Goal: Task Accomplishment & Management: Manage account settings

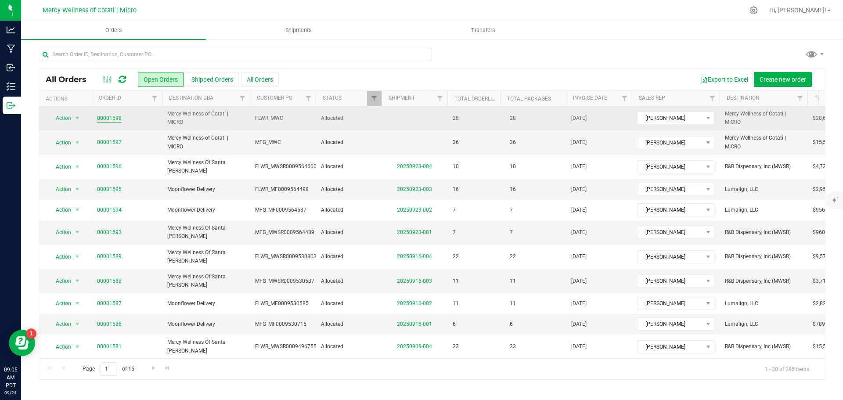
click at [115, 118] on link "00001598" at bounding box center [109, 118] width 25 height 8
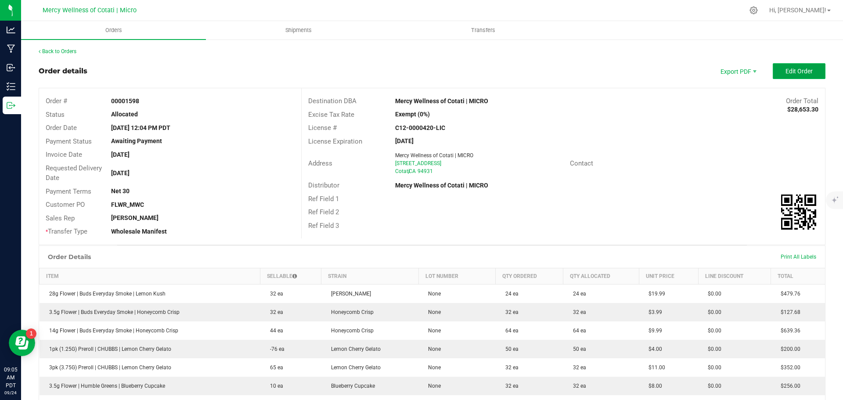
click at [787, 74] on span "Edit Order" at bounding box center [798, 71] width 27 height 7
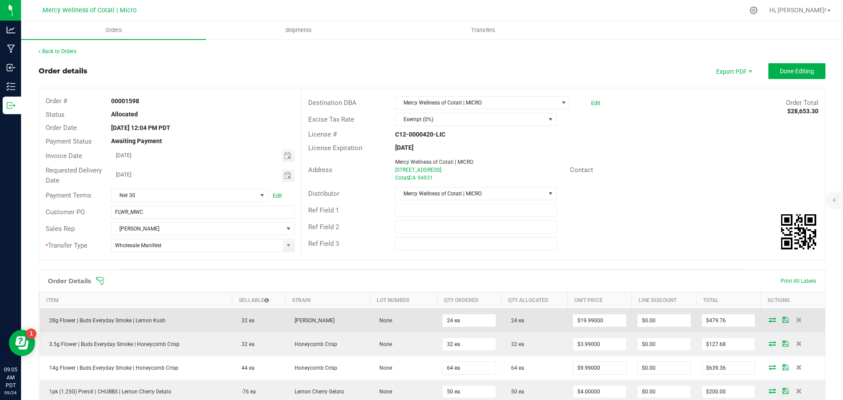
click at [769, 319] on icon at bounding box center [772, 319] width 7 height 5
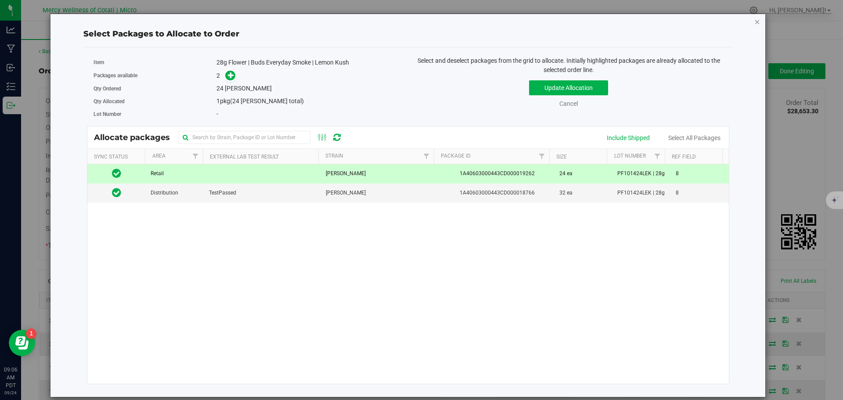
click at [758, 23] on icon "button" at bounding box center [757, 21] width 6 height 11
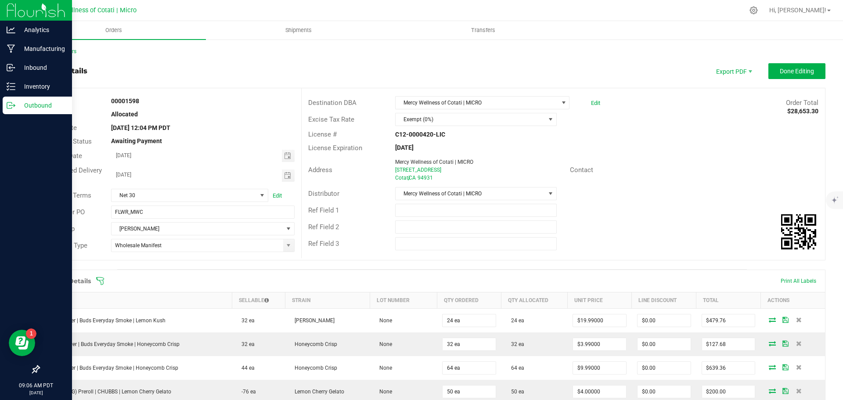
click at [29, 104] on p "Outbound" at bounding box center [41, 105] width 53 height 11
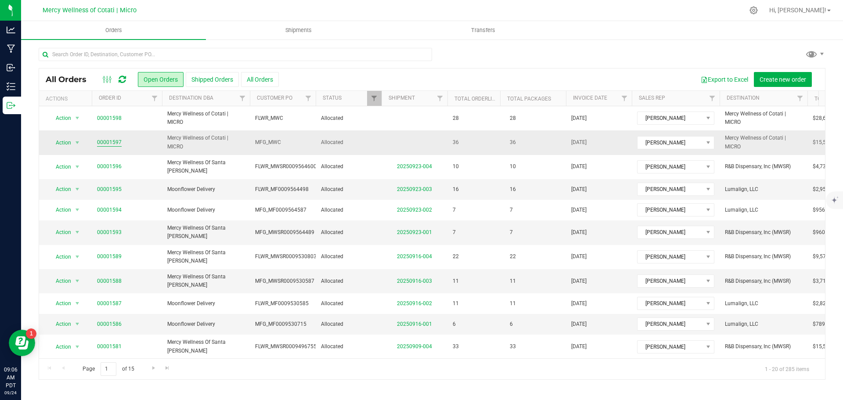
click at [112, 142] on link "00001597" at bounding box center [109, 142] width 25 height 8
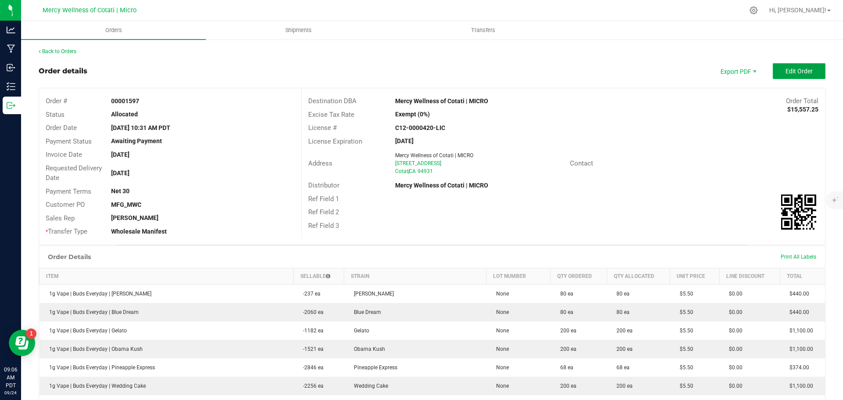
click at [791, 69] on span "Edit Order" at bounding box center [798, 71] width 27 height 7
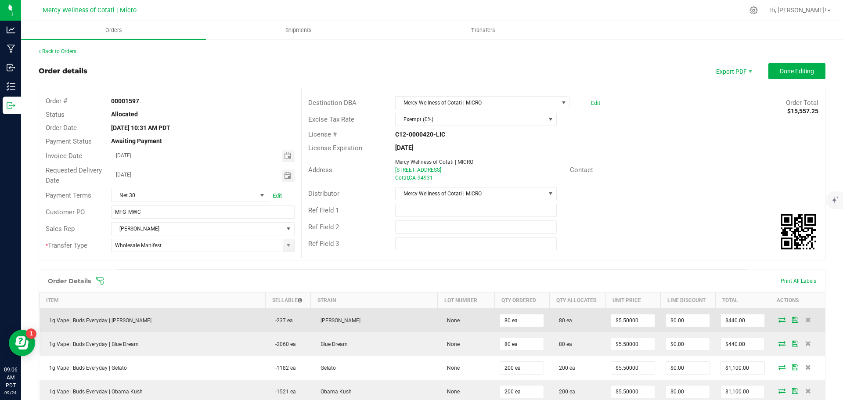
click at [778, 319] on icon at bounding box center [781, 319] width 7 height 5
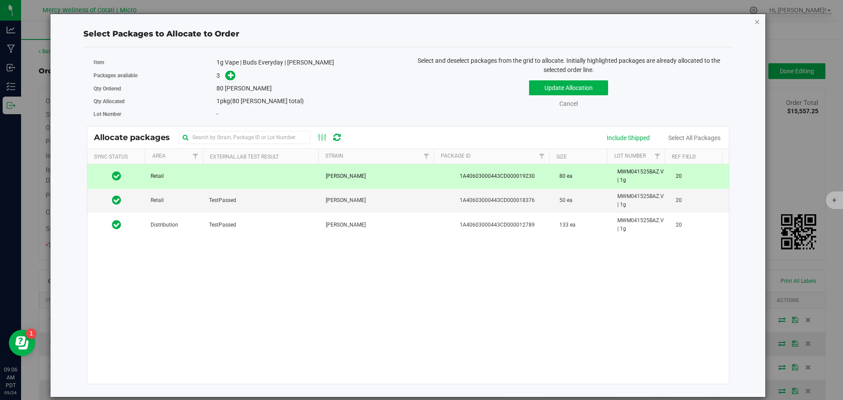
click at [755, 21] on icon "button" at bounding box center [757, 21] width 6 height 11
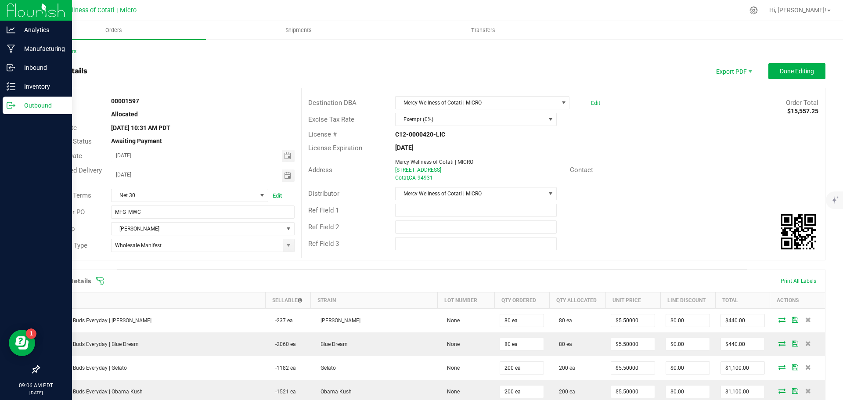
click at [36, 106] on p "Outbound" at bounding box center [41, 105] width 53 height 11
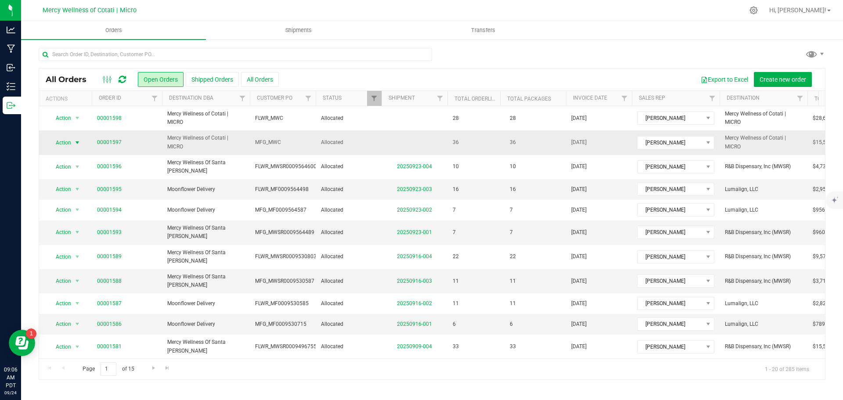
click at [76, 141] on span "select" at bounding box center [77, 142] width 7 height 7
click at [76, 155] on li "Cancel order" at bounding box center [81, 157] width 66 height 13
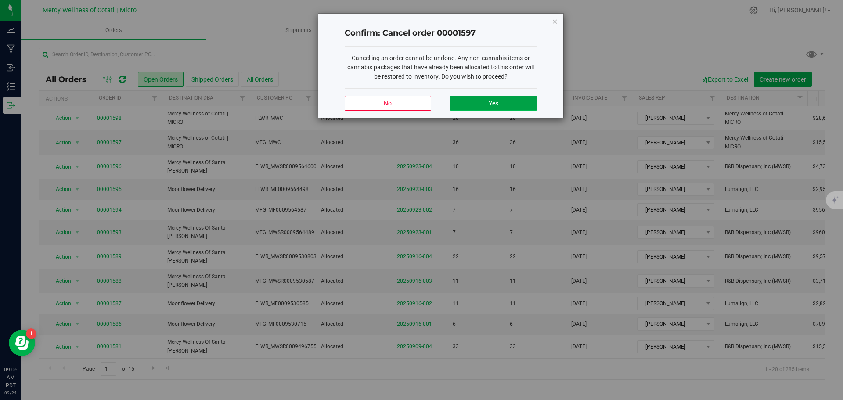
click at [484, 104] on button "Yes" at bounding box center [493, 103] width 86 height 15
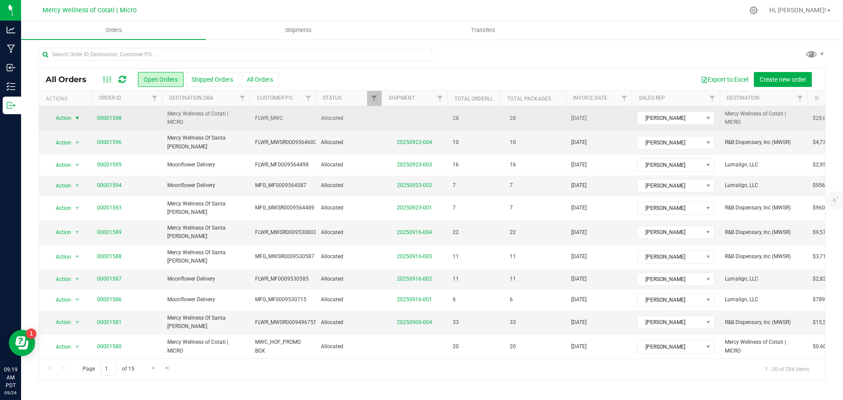
click at [79, 118] on span "select" at bounding box center [77, 118] width 7 height 7
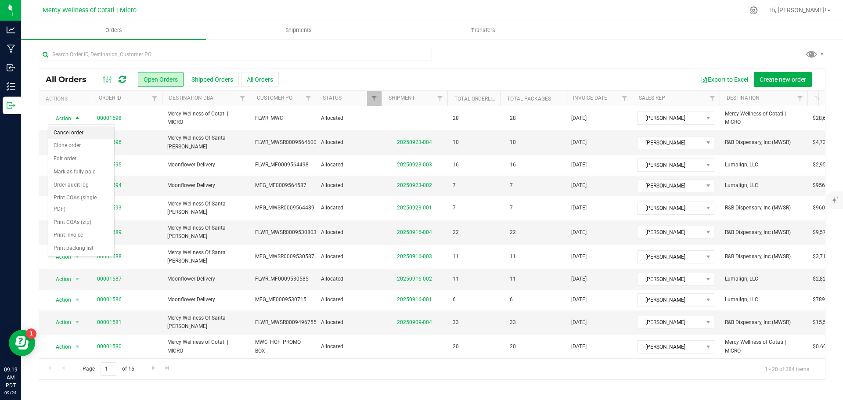
click at [79, 133] on li "Cancel order" at bounding box center [81, 132] width 66 height 13
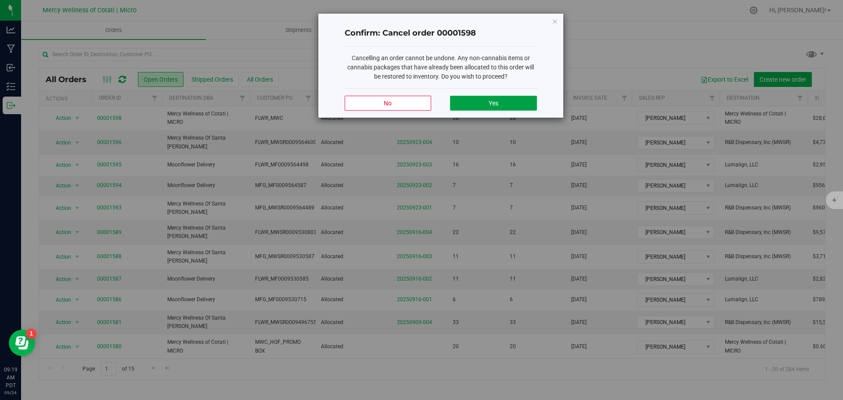
click at [487, 106] on button "Yes" at bounding box center [493, 103] width 86 height 15
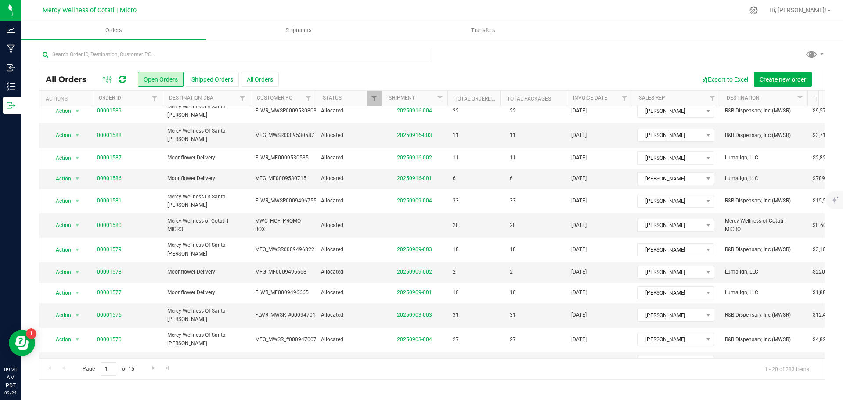
scroll to position [170, 0]
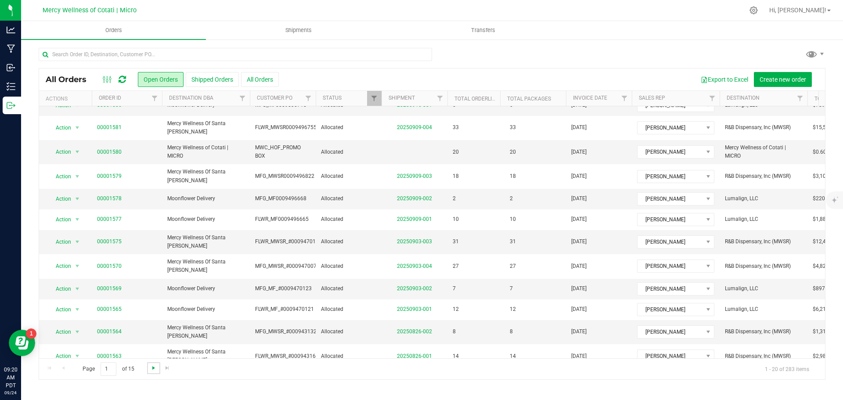
click at [150, 365] on span "Go to the next page" at bounding box center [153, 367] width 7 height 7
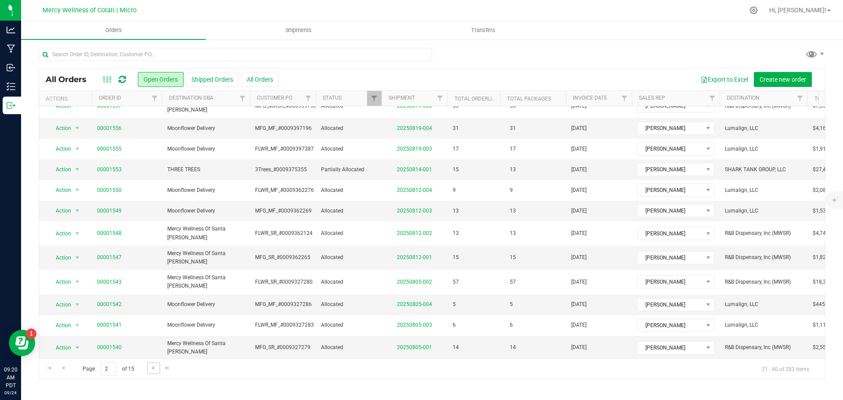
scroll to position [0, 0]
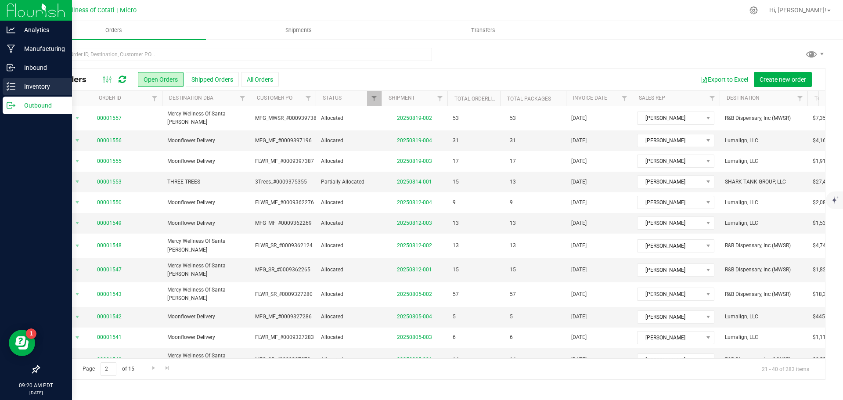
click at [31, 88] on p "Inventory" at bounding box center [41, 86] width 53 height 11
